Goal: Find specific page/section: Find specific page/section

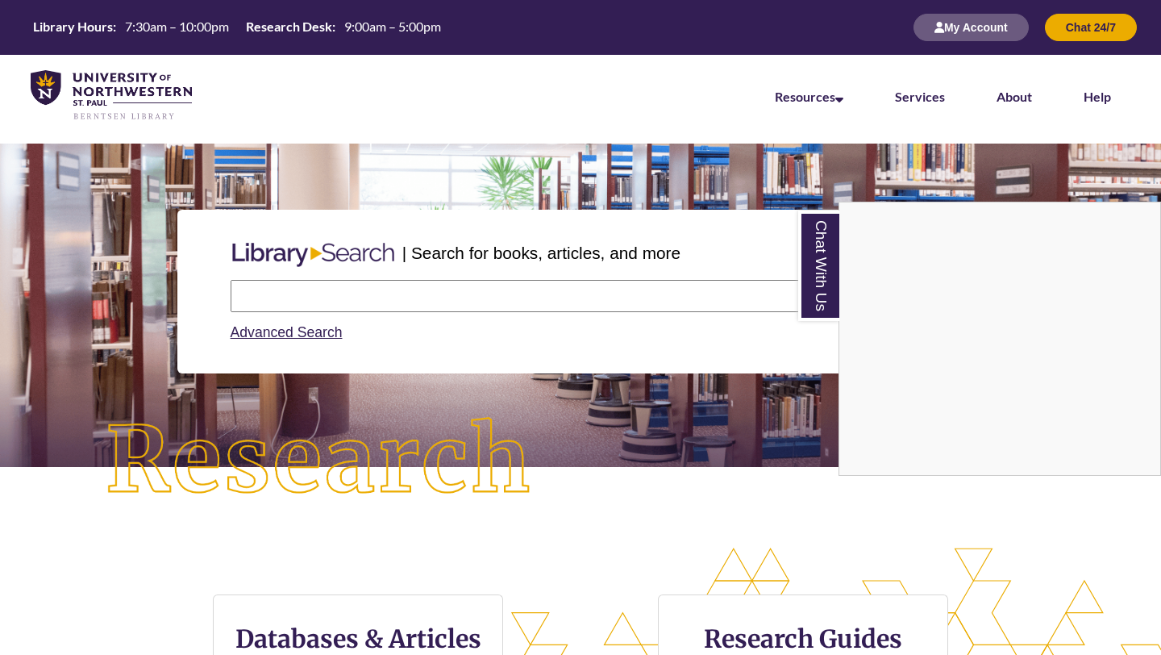
click at [444, 296] on div "Chat With Us" at bounding box center [580, 327] width 1161 height 655
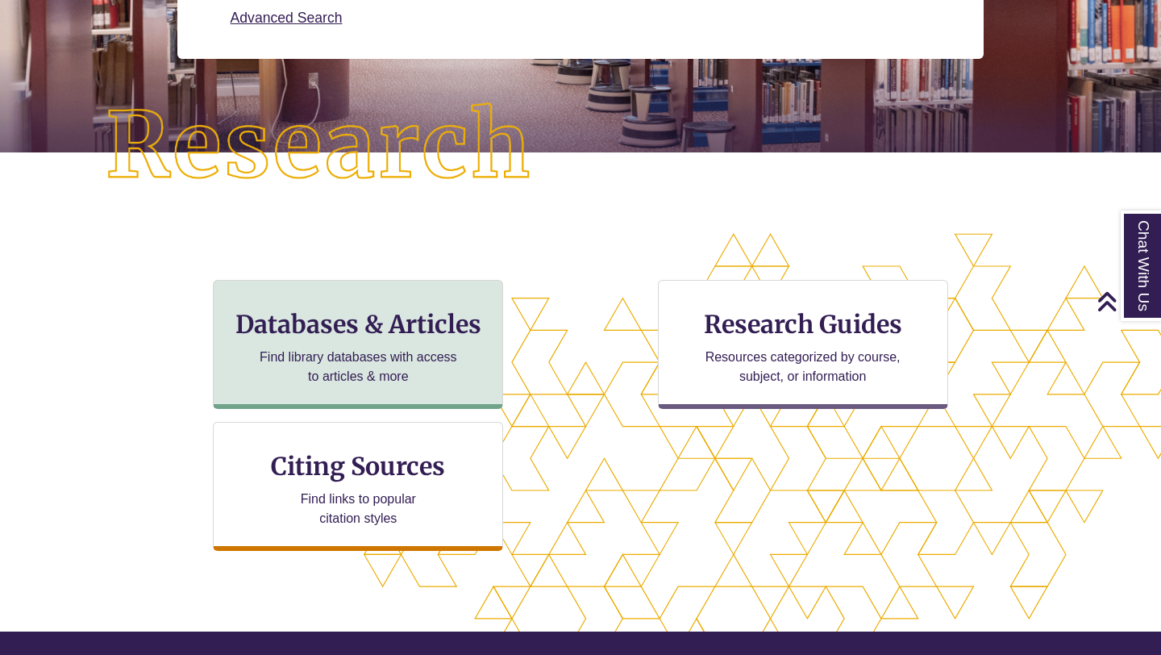
scroll to position [243, 0]
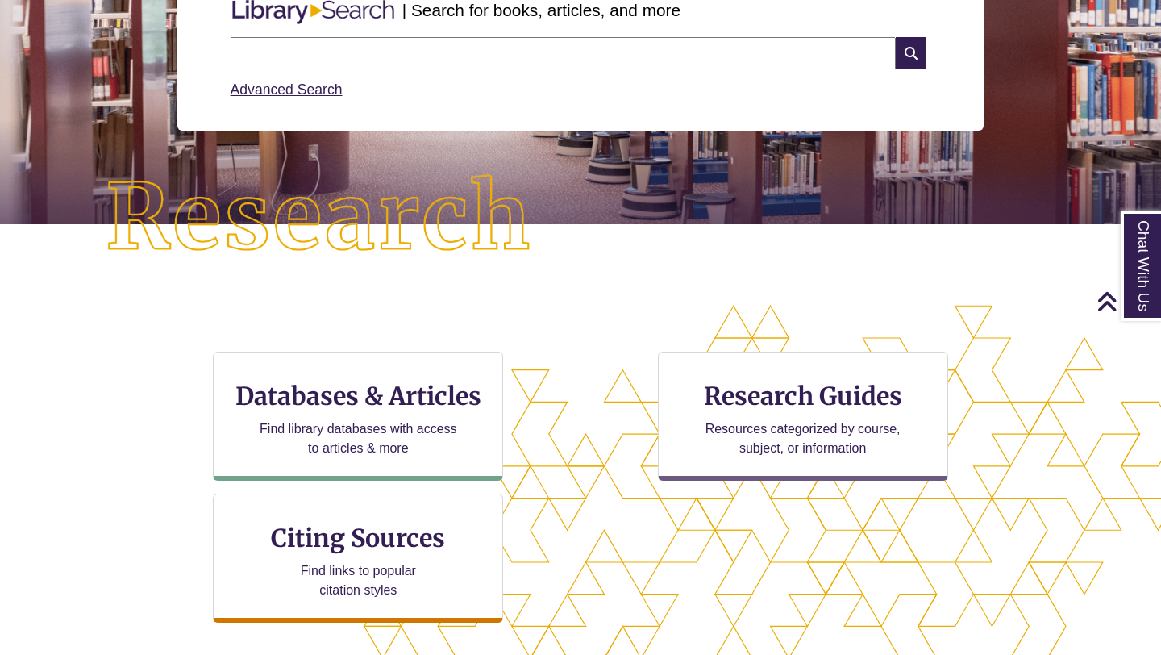
click at [281, 41] on input "text" at bounding box center [563, 53] width 665 height 32
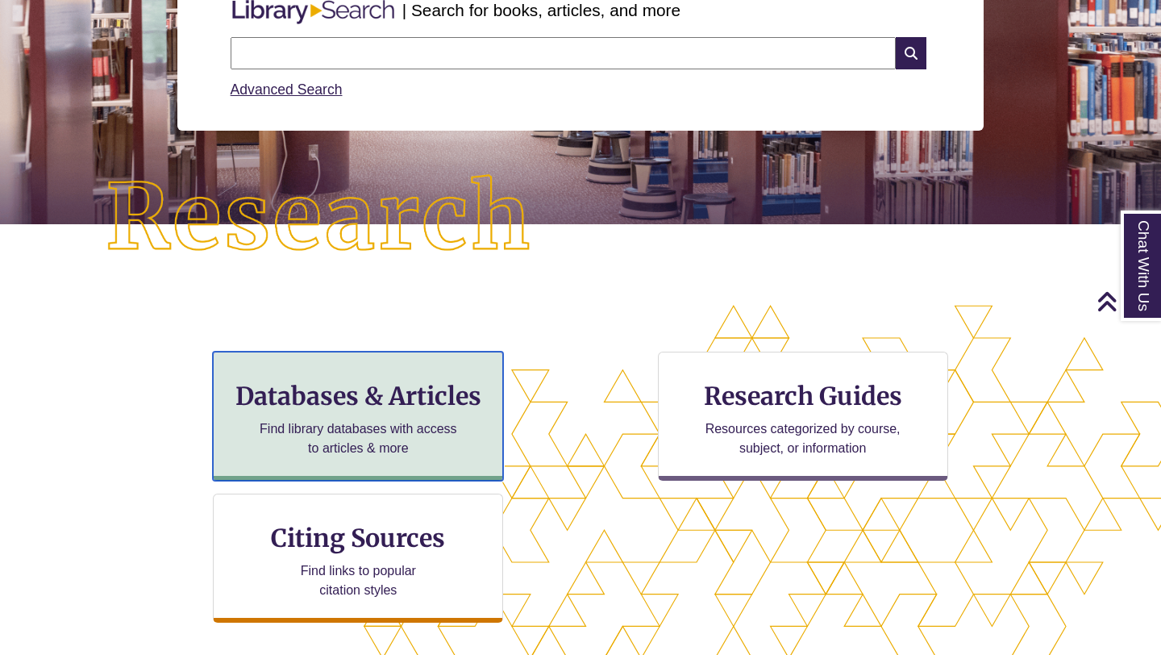
click at [337, 397] on h3 "Databases & Articles" at bounding box center [358, 396] width 263 height 31
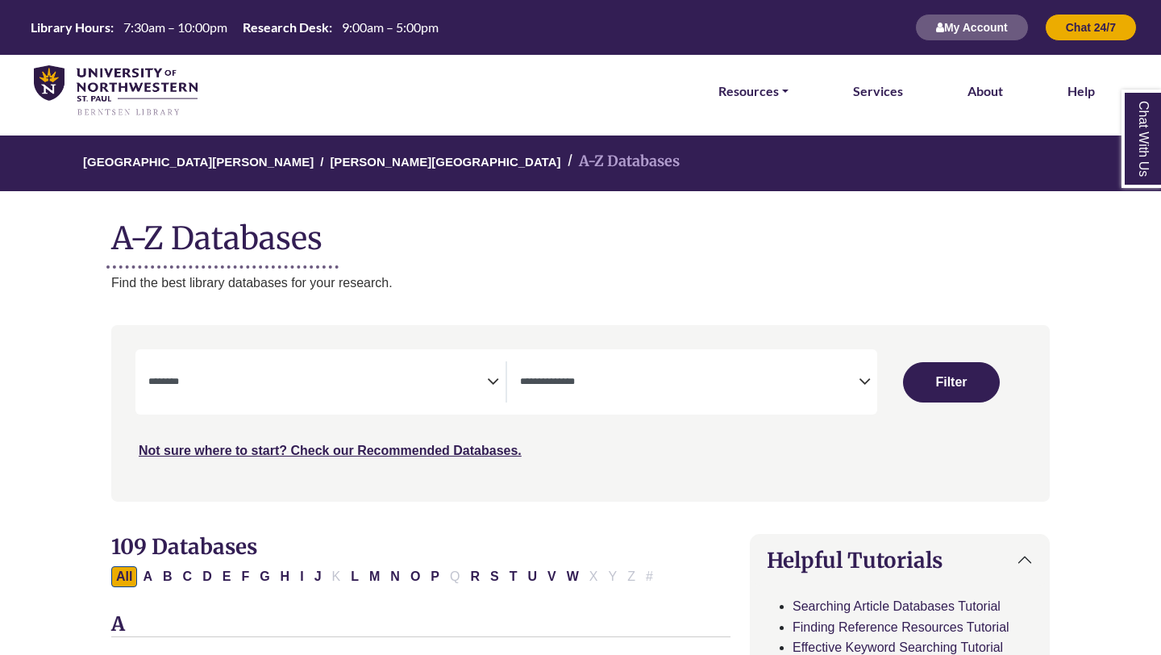
select select "Database Subject Filter"
select select "Database Types Filter"
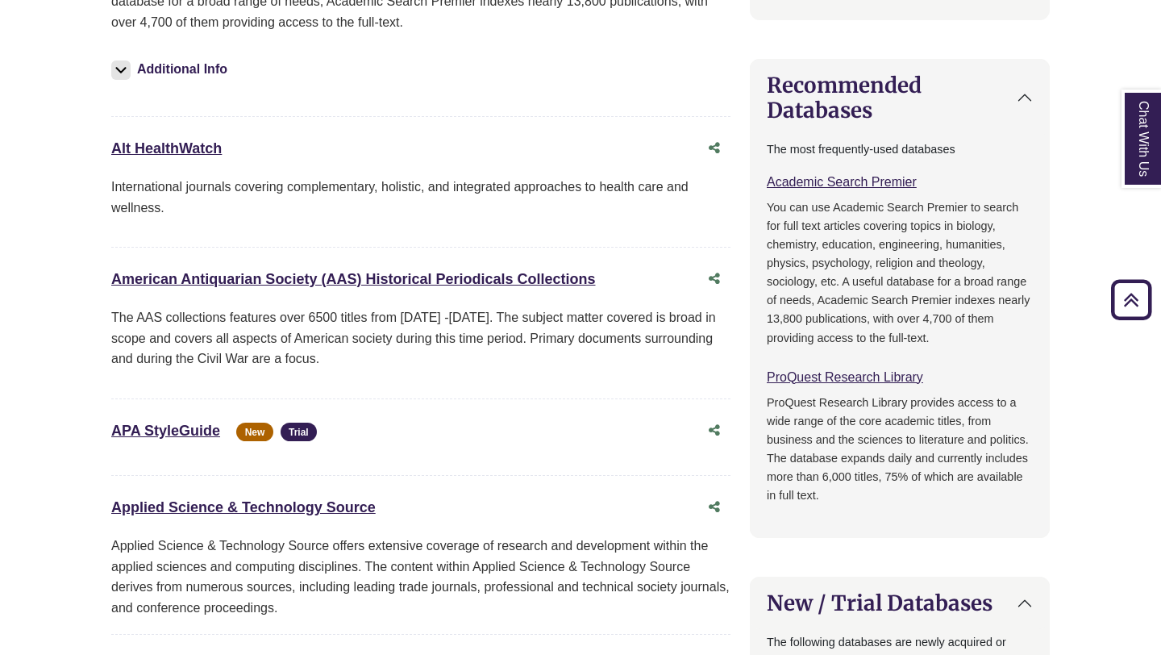
scroll to position [702, 0]
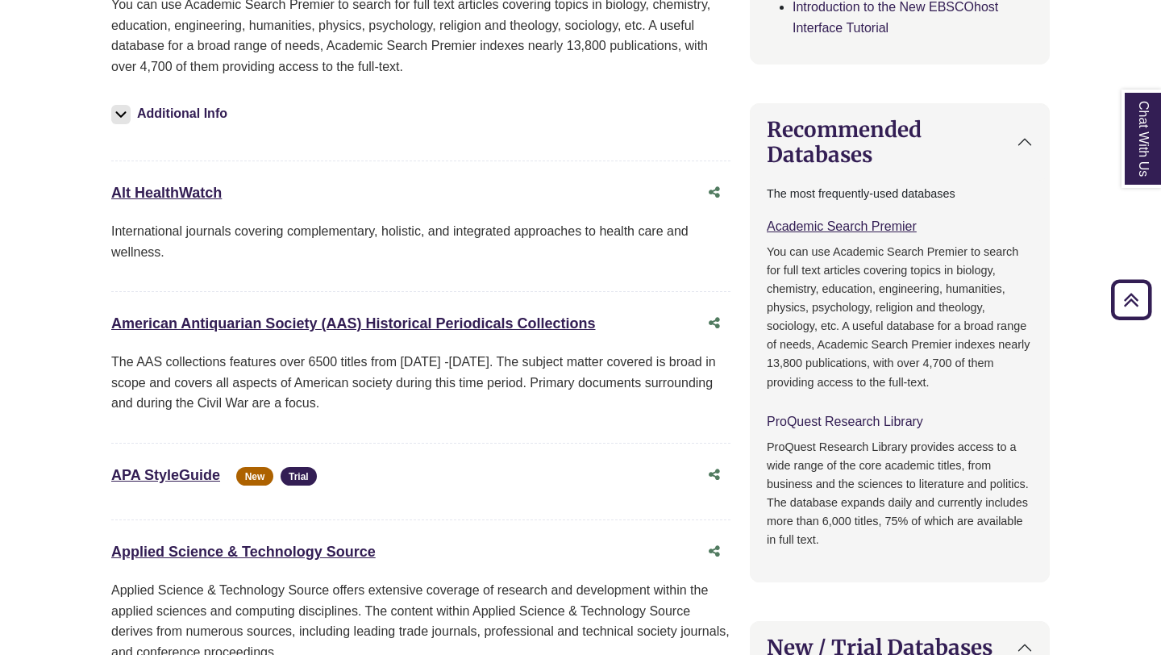
click at [796, 427] on link "ProQuest Research Library This link opens in a new window" at bounding box center [845, 421] width 156 height 14
